Goal: Communication & Community: Answer question/provide support

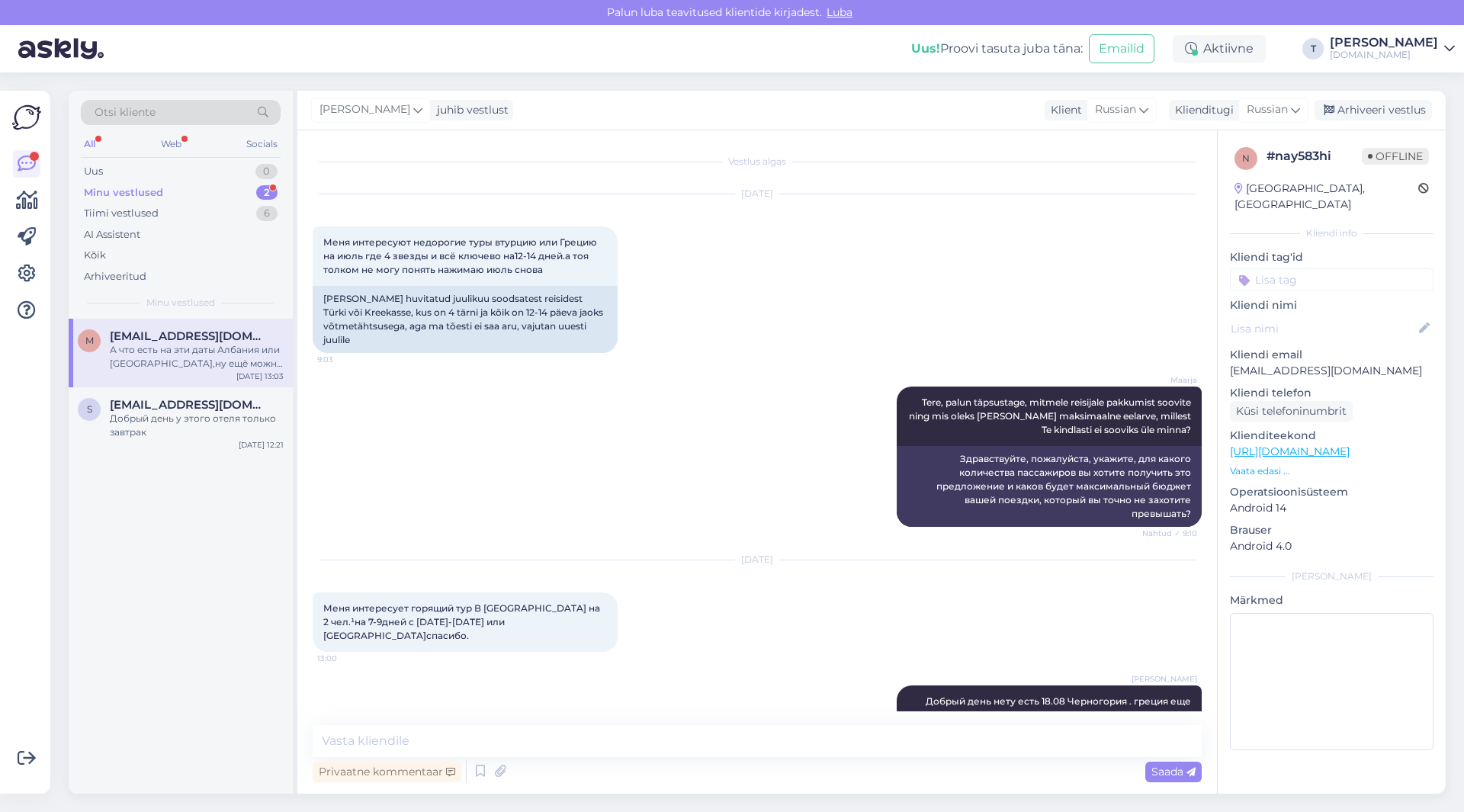
scroll to position [102, 0]
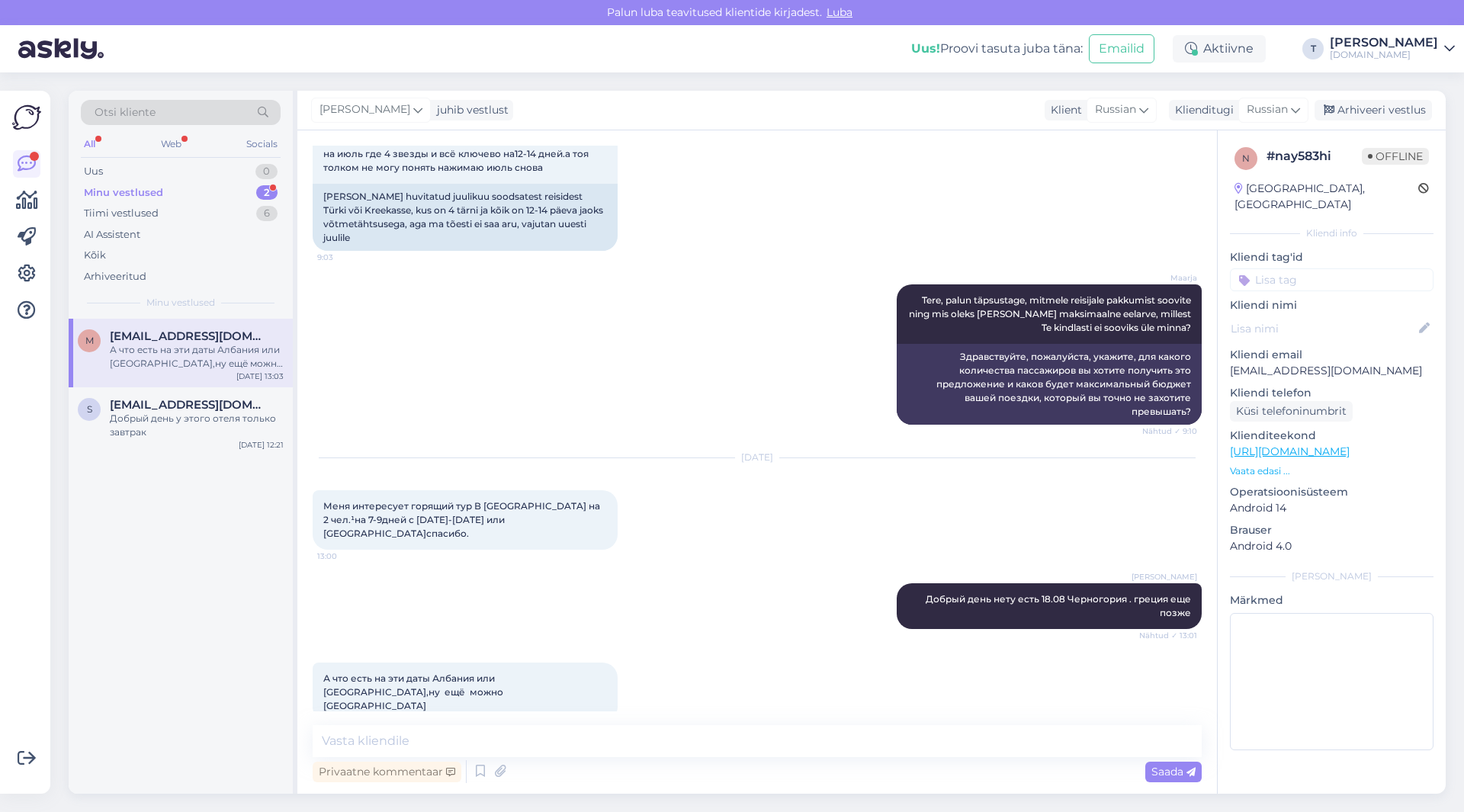
click at [164, 195] on div "Minu vestlused 2" at bounding box center [180, 193] width 200 height 22
click at [187, 351] on div "А что есть на эти даты Албания или [GEOGRAPHIC_DATA],ну ещё можно [GEOGRAPHIC_D…" at bounding box center [196, 357] width 174 height 28
click at [484, 736] on textarea at bounding box center [757, 741] width 889 height 32
type textarea "r"
type textarea "y"
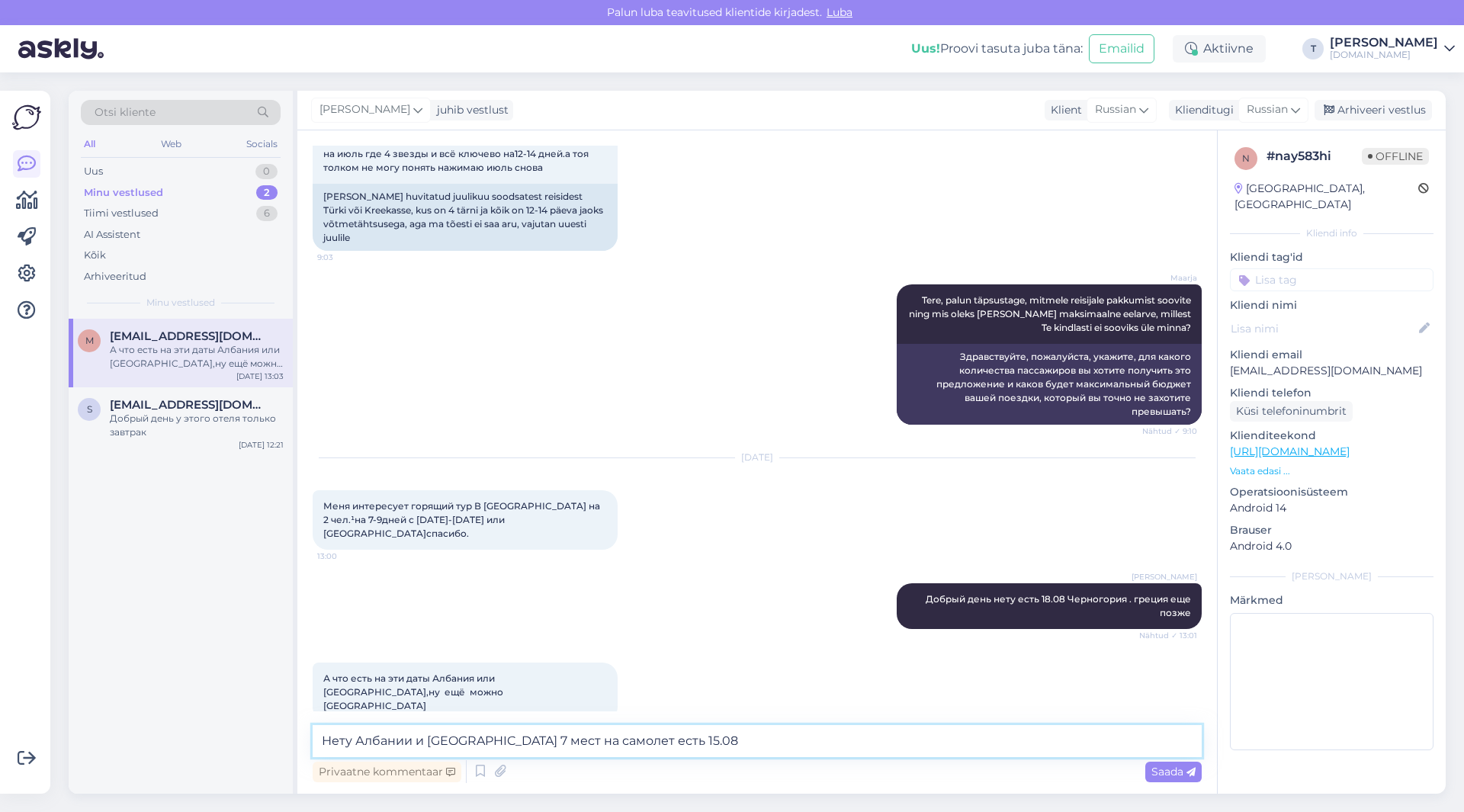
type textarea "Нету Албании и [GEOGRAPHIC_DATA] 7 мест на самолет есть 15.08"
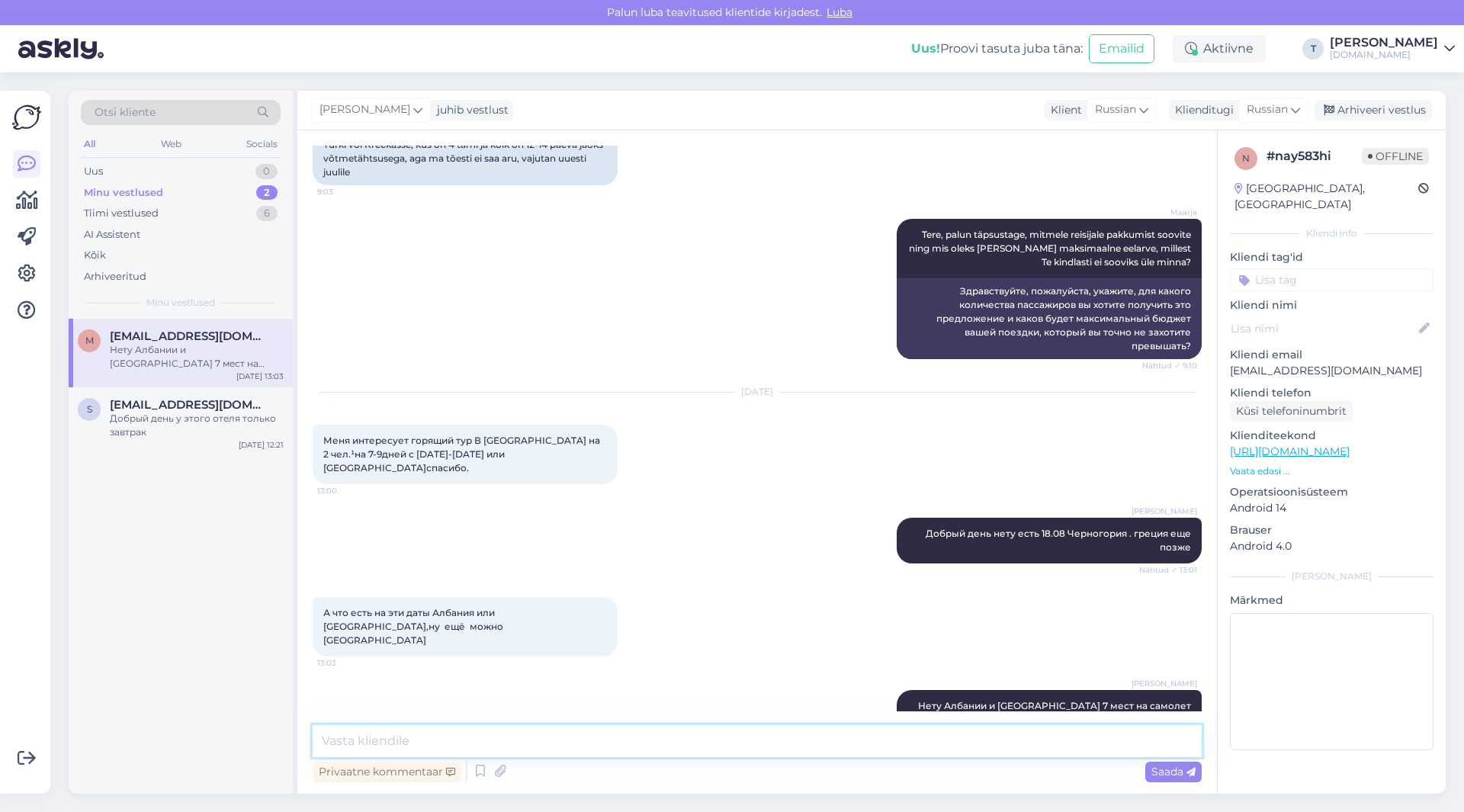
click at [729, 737] on textarea at bounding box center [757, 741] width 889 height 32
click at [168, 438] on div "s [EMAIL_ADDRESS][DOMAIN_NAME] Добрый день у этого отеля только завтрак [DATE] …" at bounding box center [180, 421] width 224 height 69
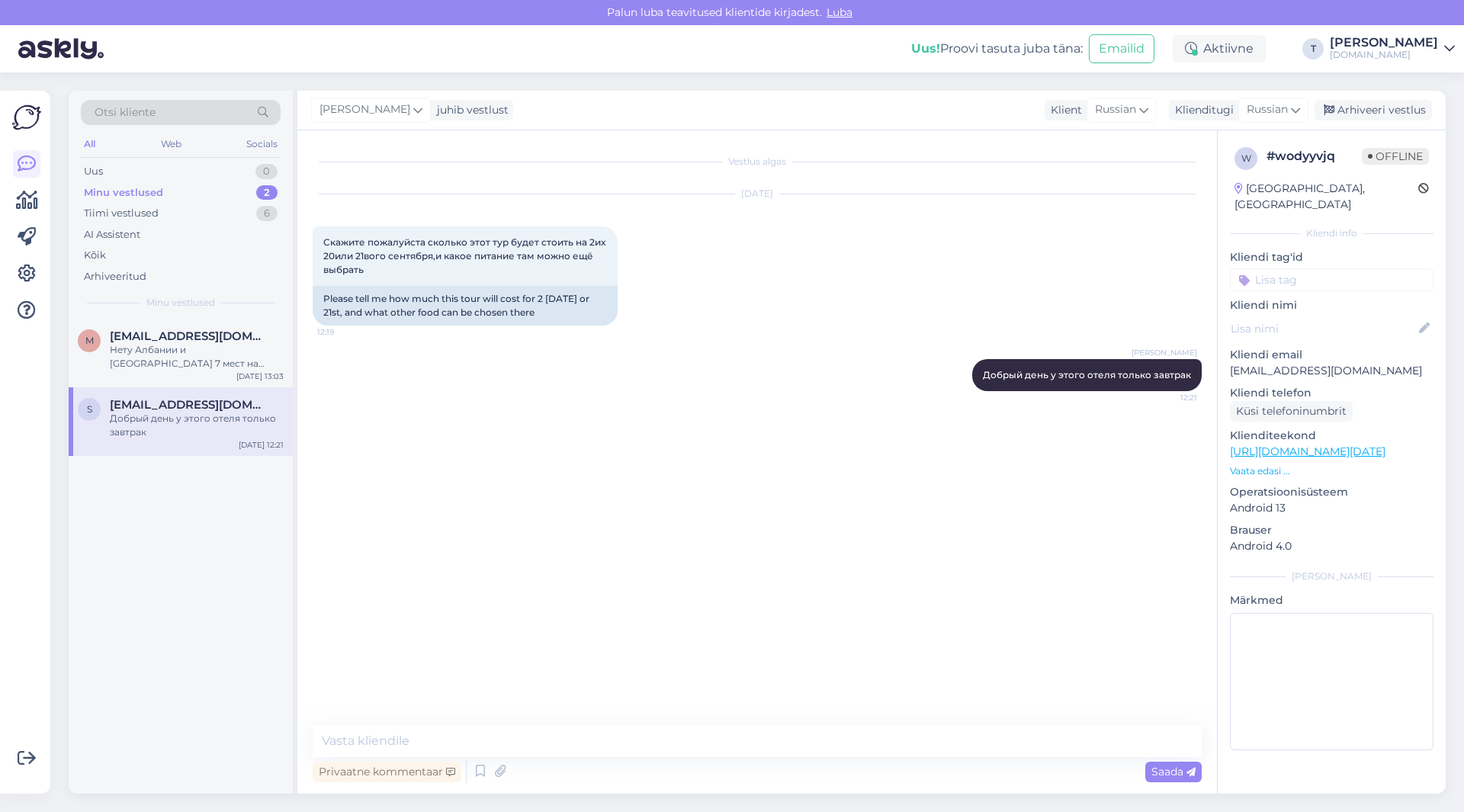
click at [1278, 464] on p "Vaata edasi ..." at bounding box center [1331, 471] width 204 height 14
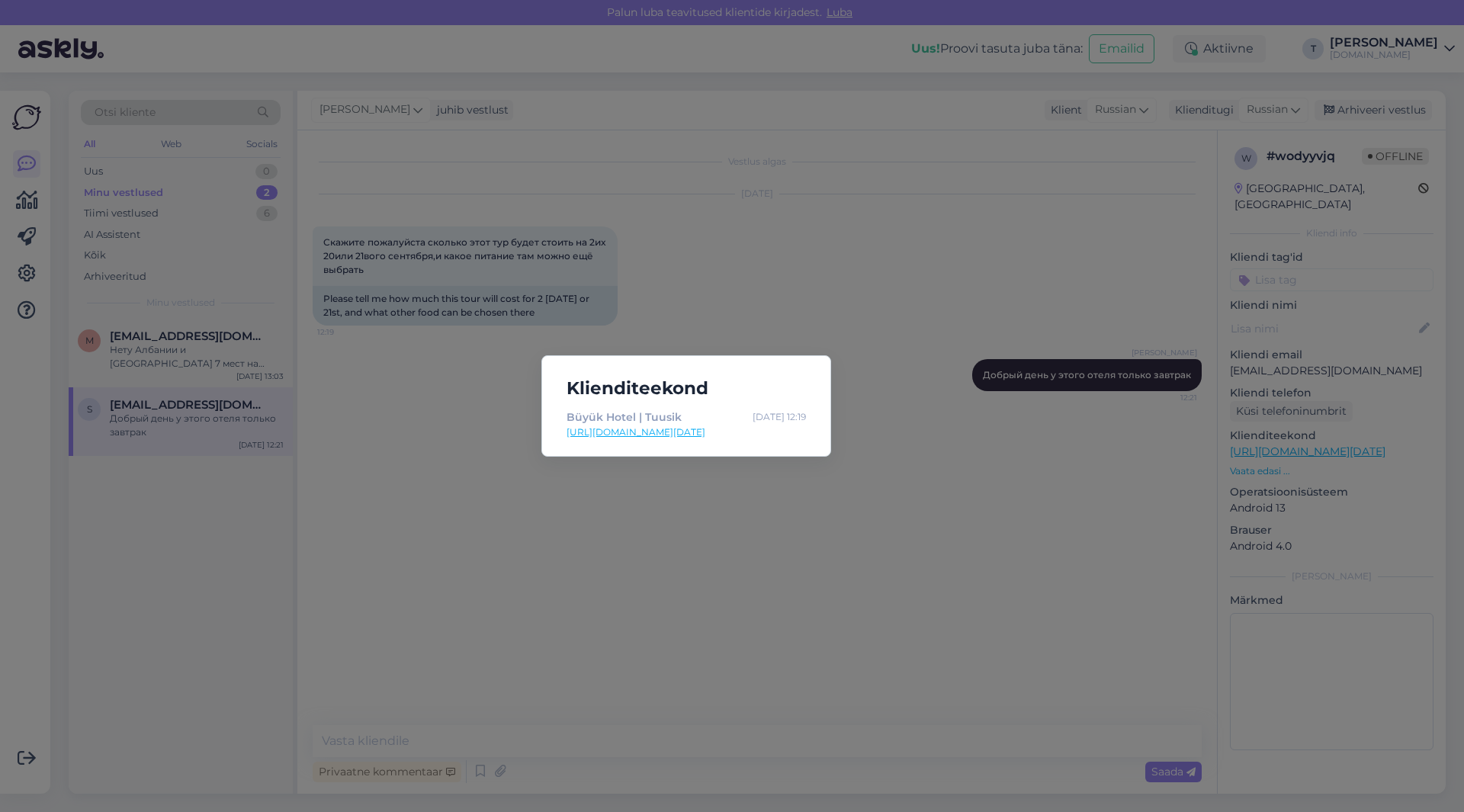
click at [721, 430] on link "[URL][DOMAIN_NAME][DATE]" at bounding box center [686, 433] width 239 height 14
click at [1277, 358] on div "Klienditeekond Büyük Hotel | Tuusik [DATE] 12:19 [URL][DOMAIN_NAME][DATE]" at bounding box center [732, 406] width 1464 height 812
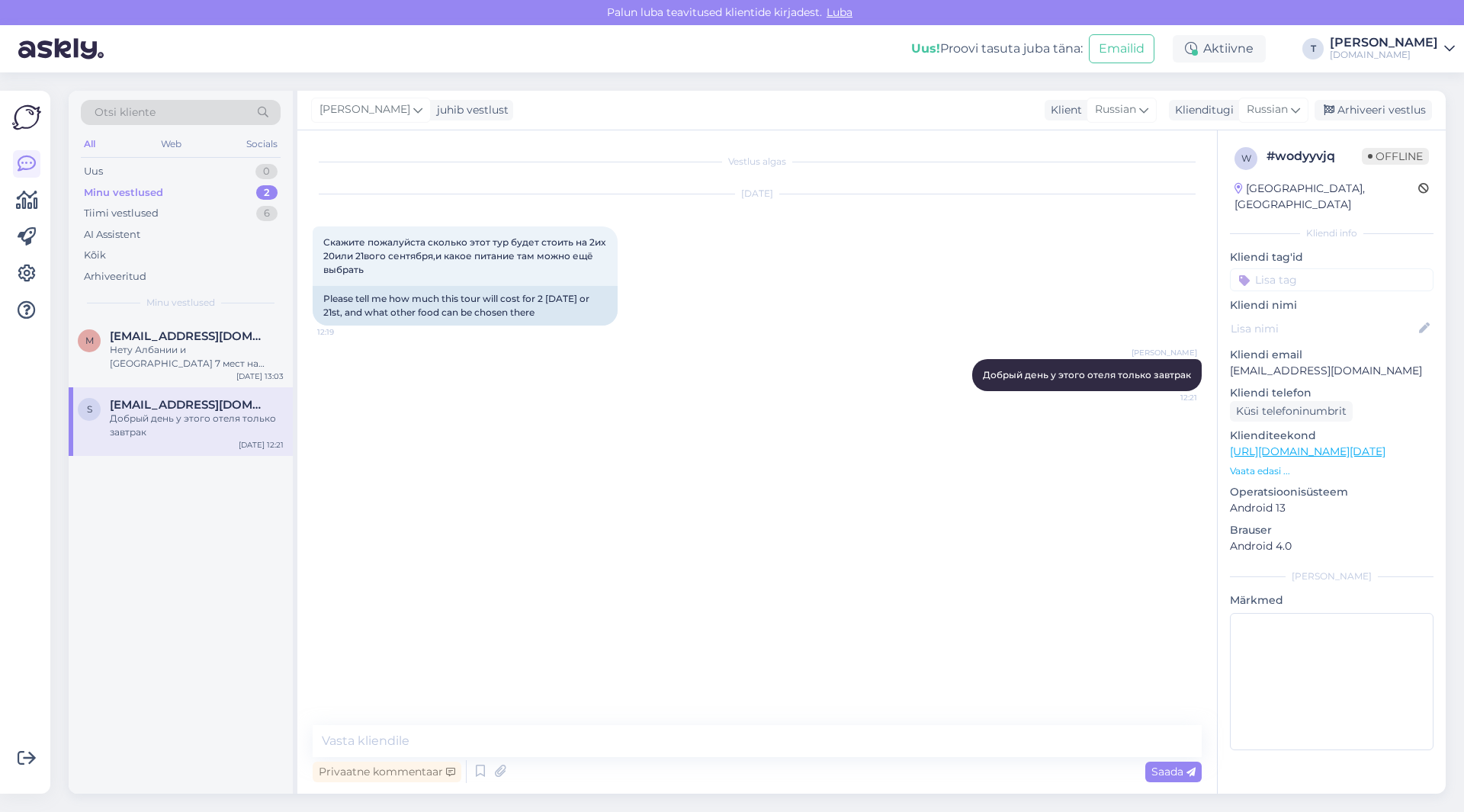
click at [1270, 363] on p "[EMAIL_ADDRESS][DOMAIN_NAME]" at bounding box center [1331, 371] width 204 height 16
copy p "[EMAIL_ADDRESS][DOMAIN_NAME]"
click at [1275, 464] on p "Vaata edasi ..." at bounding box center [1331, 471] width 204 height 14
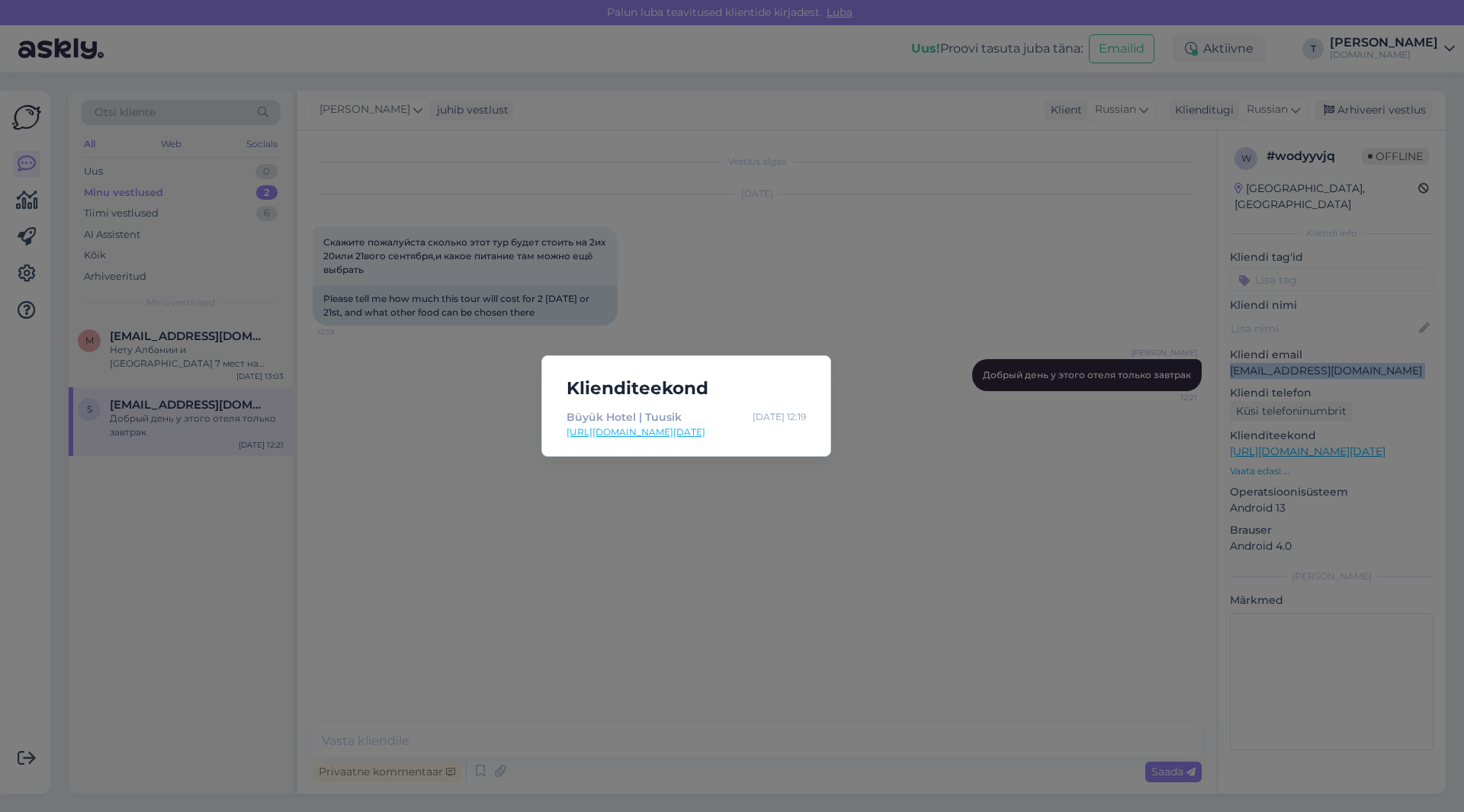
click at [651, 433] on link "[URL][DOMAIN_NAME][DATE]" at bounding box center [686, 433] width 239 height 14
